Goal: Task Accomplishment & Management: Use online tool/utility

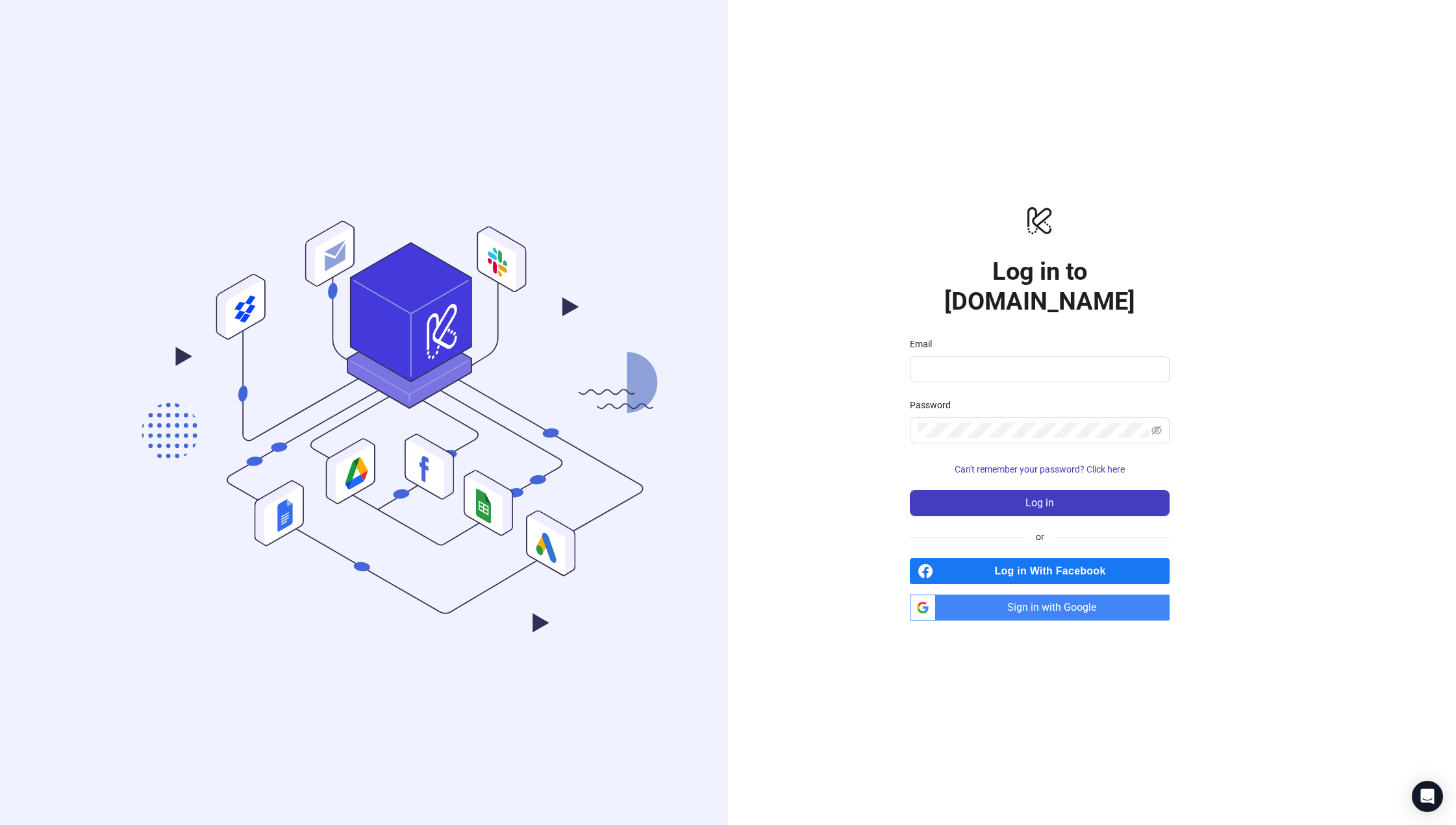
click at [1015, 595] on span "Sign in with Google" at bounding box center [1056, 607] width 229 height 26
click at [1035, 600] on span "Sign in with Google" at bounding box center [1056, 607] width 229 height 26
click at [1071, 362] on input "Email" at bounding box center [1039, 369] width 242 height 15
type input "**********"
click at [1037, 417] on span at bounding box center [1039, 430] width 259 height 26
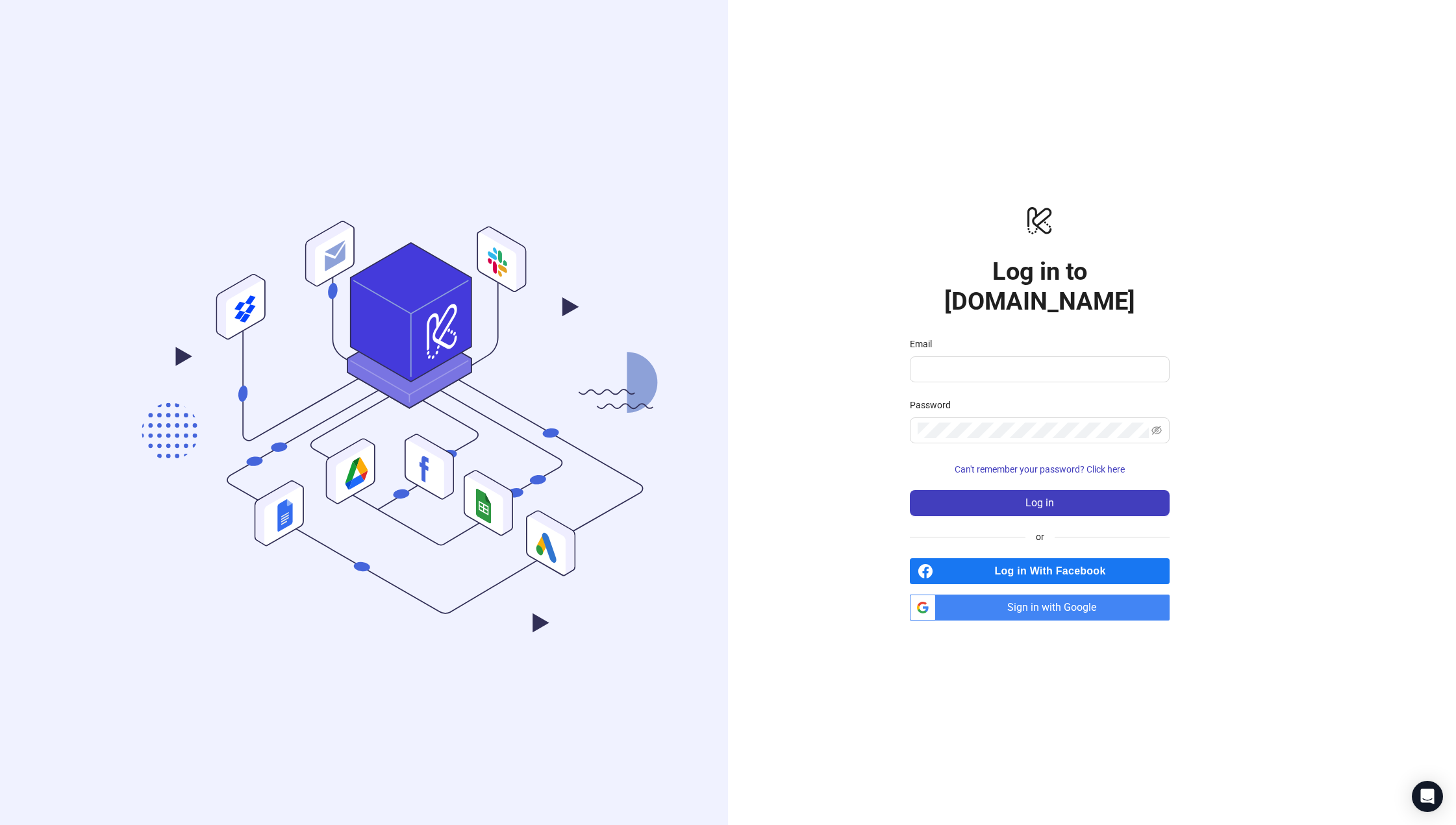
click at [1039, 595] on span "Sign in with Google" at bounding box center [1056, 607] width 229 height 26
click at [1090, 598] on span "Sign in with Google" at bounding box center [1056, 607] width 229 height 26
click at [1029, 595] on span "Sign in with Google" at bounding box center [1056, 607] width 229 height 26
